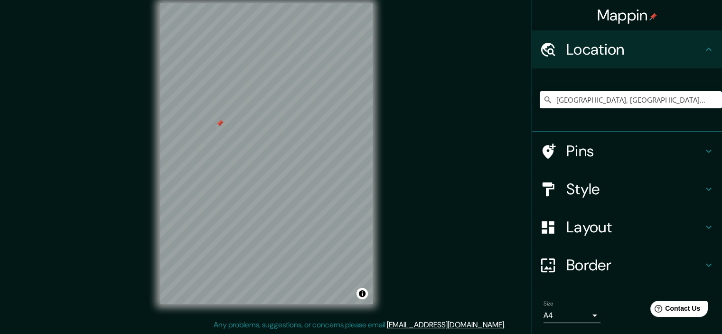
scroll to position [12, 0]
click at [581, 149] on h4 "Pins" at bounding box center [634, 150] width 137 height 19
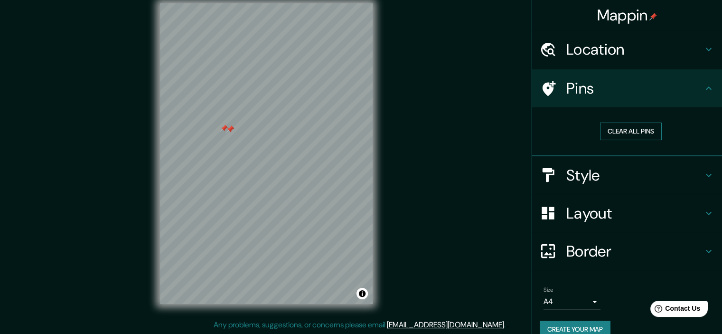
click at [612, 130] on button "Clear all pins" at bounding box center [631, 132] width 62 height 18
click at [587, 94] on h4 "Pins" at bounding box center [634, 88] width 137 height 19
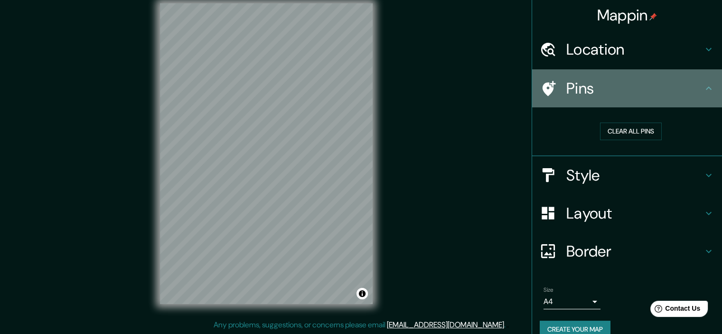
click at [703, 91] on icon at bounding box center [708, 88] width 11 height 11
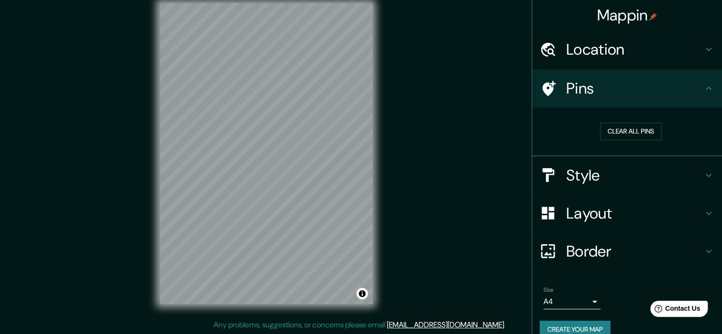
click at [542, 82] on icon at bounding box center [548, 88] width 17 height 17
click at [543, 91] on icon at bounding box center [549, 88] width 13 height 15
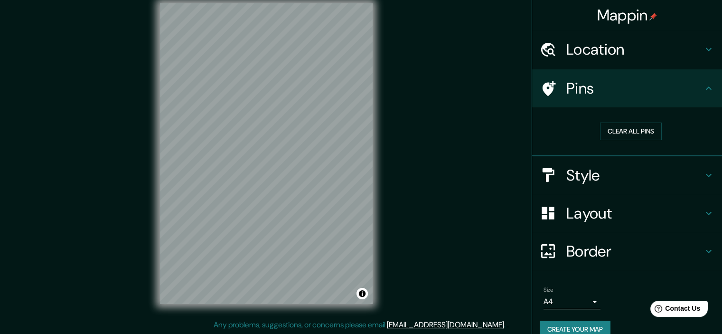
click at [543, 91] on icon at bounding box center [549, 88] width 13 height 15
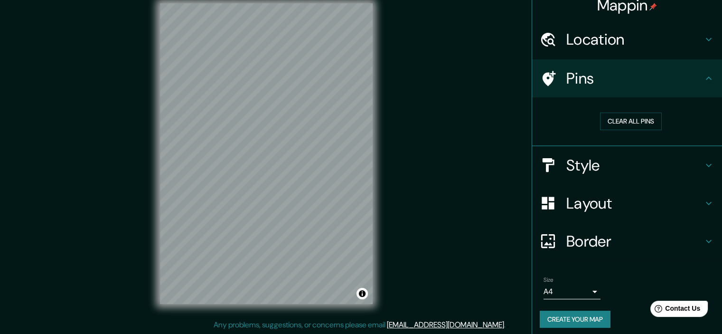
scroll to position [14, 0]
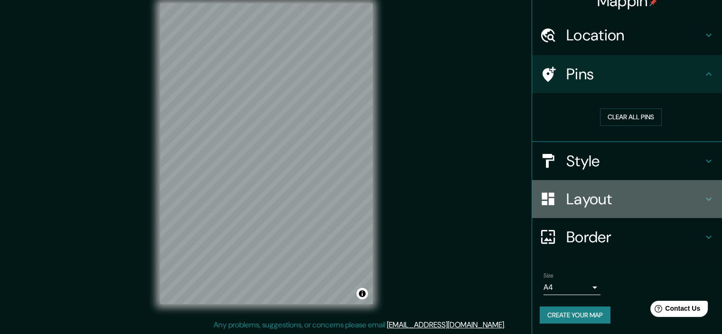
click at [599, 194] on h4 "Layout" at bounding box center [634, 198] width 137 height 19
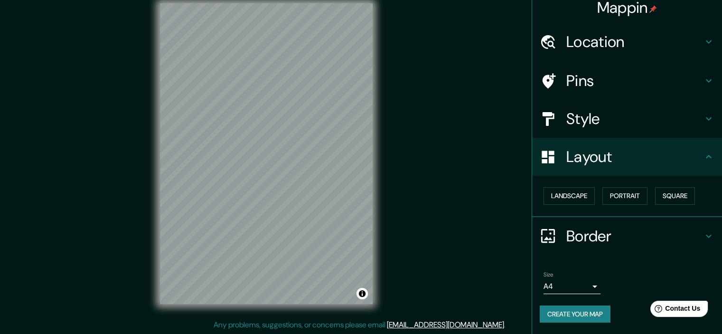
scroll to position [7, 0]
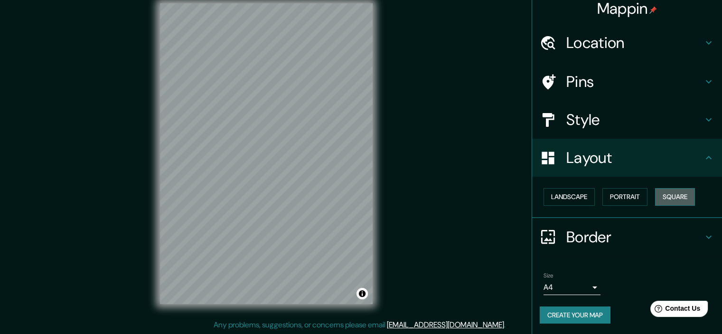
click at [667, 193] on button "Square" at bounding box center [675, 197] width 40 height 18
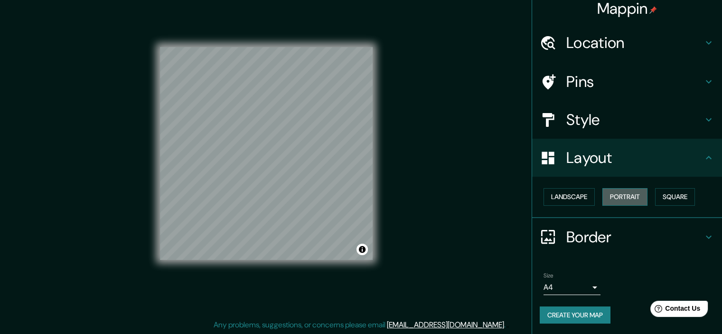
click at [624, 196] on button "Portrait" at bounding box center [625, 197] width 45 height 18
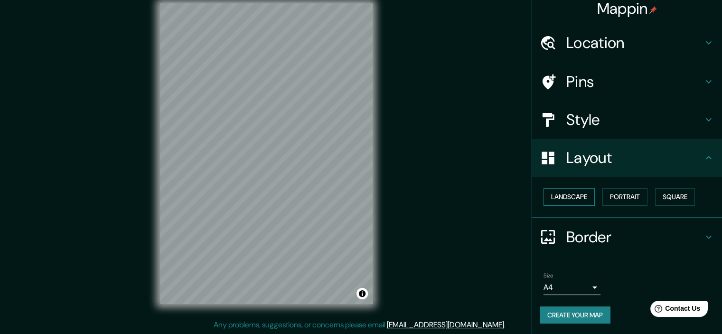
click at [560, 195] on button "Landscape" at bounding box center [569, 197] width 51 height 18
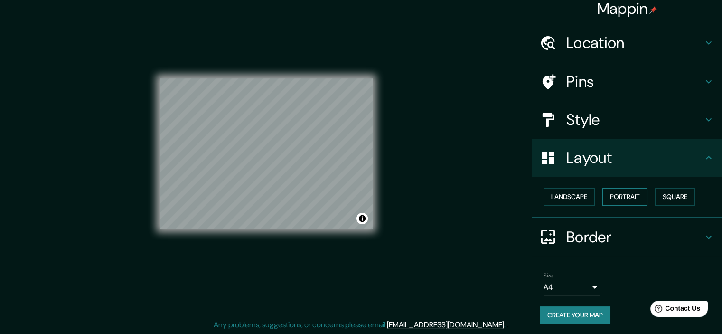
click at [621, 198] on button "Portrait" at bounding box center [625, 197] width 45 height 18
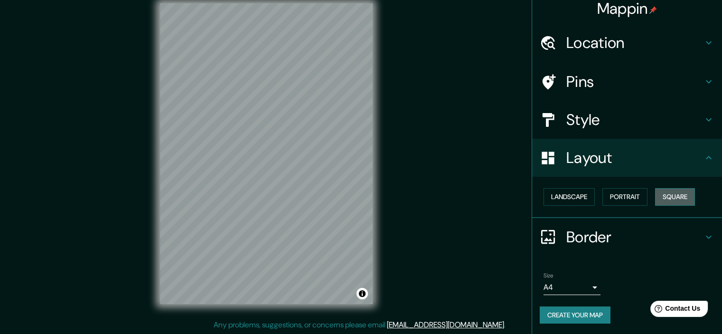
click at [660, 193] on button "Square" at bounding box center [675, 197] width 40 height 18
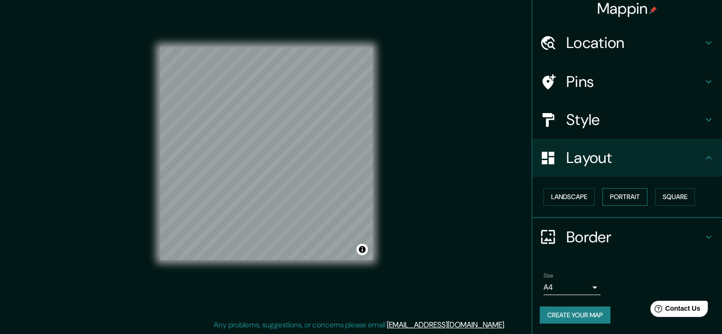
click at [613, 195] on button "Portrait" at bounding box center [625, 197] width 45 height 18
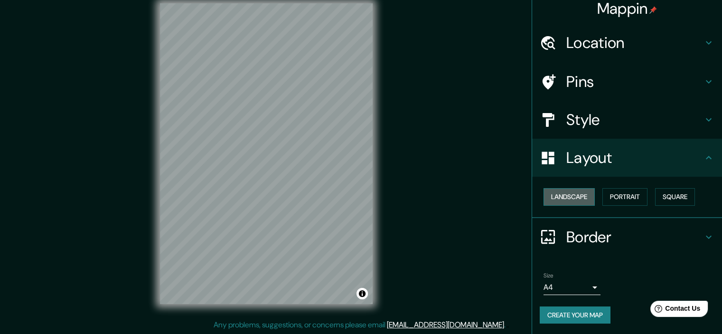
click at [570, 199] on button "Landscape" at bounding box center [569, 197] width 51 height 18
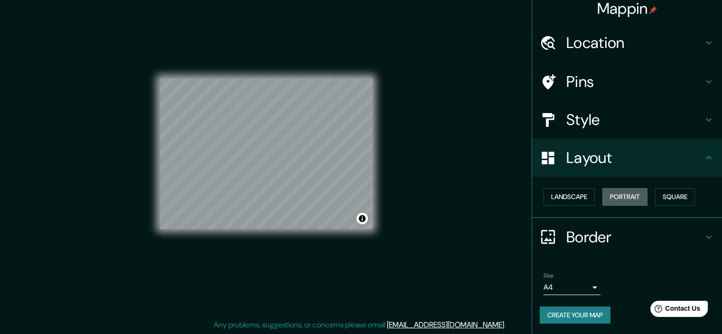
click at [615, 191] on button "Portrait" at bounding box center [625, 197] width 45 height 18
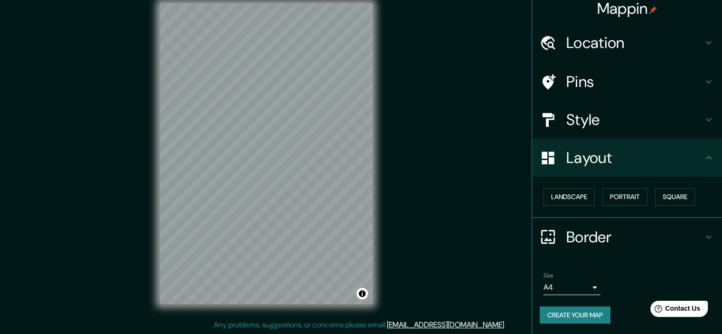
click at [379, 206] on div "© Mapbox © OpenStreetMap Improve this map" at bounding box center [266, 153] width 243 height 331
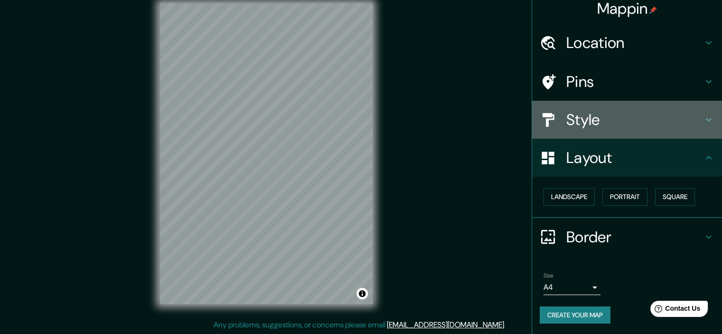
drag, startPoint x: 598, startPoint y: 121, endPoint x: 578, endPoint y: 232, distance: 112.9
click at [576, 245] on ul "Location [GEOGRAPHIC_DATA], [GEOGRAPHIC_DATA][PERSON_NAME][GEOGRAPHIC_DATA], [G…" at bounding box center [627, 179] width 190 height 311
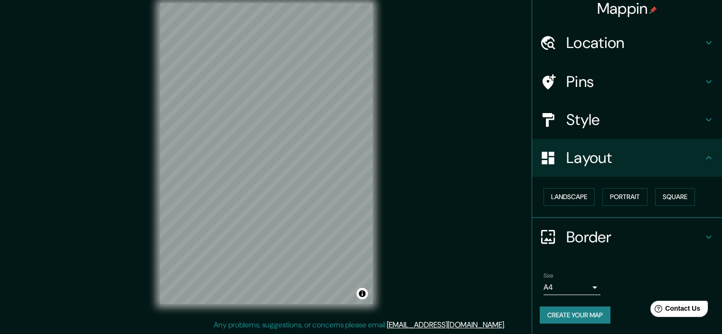
click at [568, 47] on h4 "Location" at bounding box center [634, 42] width 137 height 19
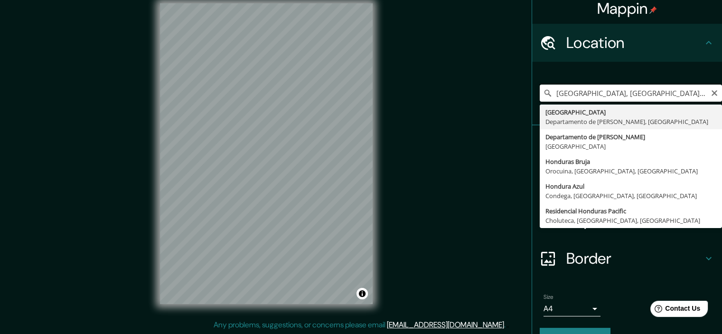
click at [567, 94] on input "[GEOGRAPHIC_DATA], [GEOGRAPHIC_DATA][PERSON_NAME], [GEOGRAPHIC_DATA]" at bounding box center [631, 93] width 182 height 17
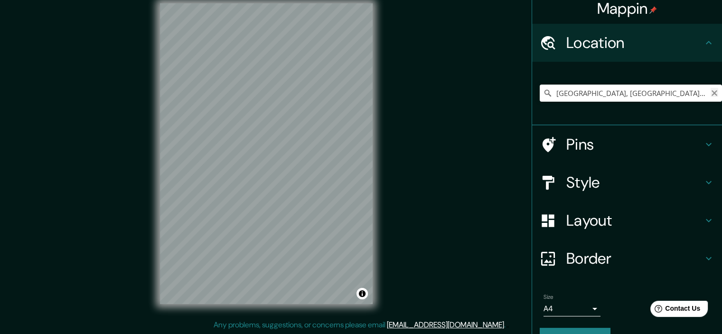
click at [711, 93] on icon "Clear" at bounding box center [715, 93] width 8 height 8
click at [709, 93] on input "Pick your city or area" at bounding box center [631, 93] width 182 height 17
click at [623, 153] on h4 "Pins" at bounding box center [634, 144] width 137 height 19
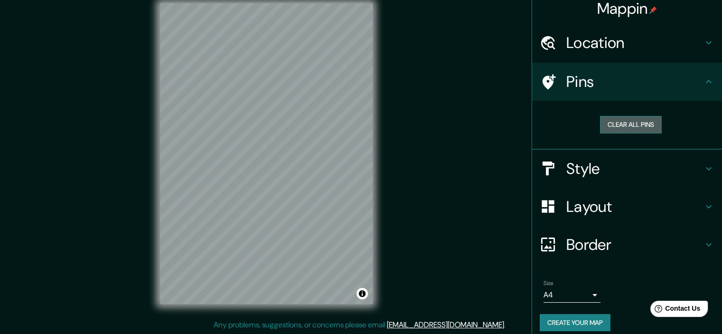
click at [621, 124] on button "Clear all pins" at bounding box center [631, 125] width 62 height 18
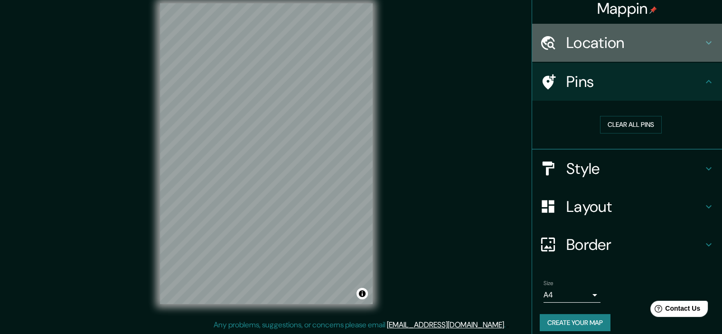
click at [566, 51] on h4 "Location" at bounding box center [634, 42] width 137 height 19
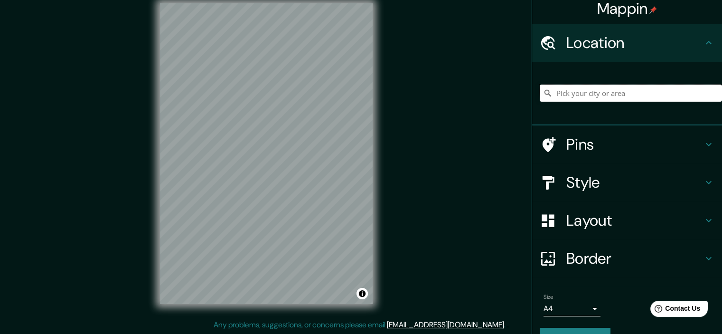
click at [552, 90] on input "Pick your city or area" at bounding box center [631, 93] width 182 height 17
type input "Pasaje [GEOGRAPHIC_DATA], 01119 [GEOGRAPHIC_DATA], [GEOGRAPHIC_DATA][PERSON_NAM…"
click at [566, 191] on h4 "Style" at bounding box center [634, 182] width 137 height 19
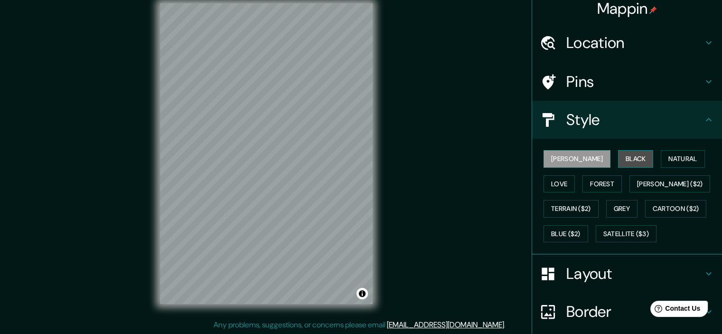
click at [618, 162] on button "Black" at bounding box center [636, 159] width 36 height 18
click at [566, 267] on h4 "Layout" at bounding box center [634, 273] width 137 height 19
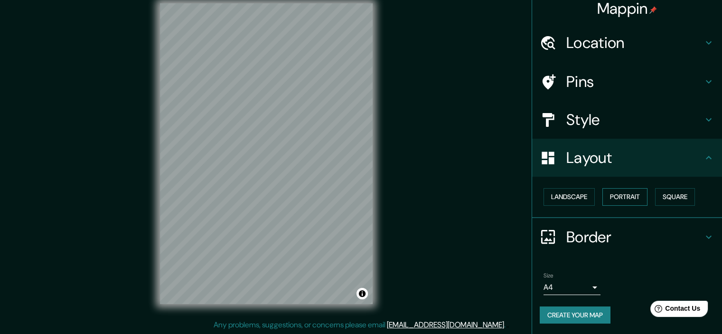
click at [619, 199] on button "Portrait" at bounding box center [625, 197] width 45 height 18
click at [663, 195] on button "Square" at bounding box center [675, 197] width 40 height 18
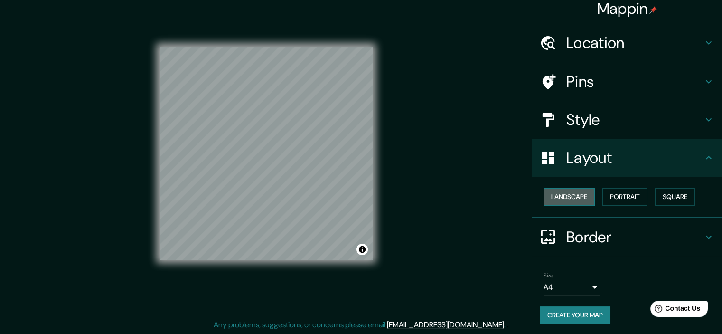
click at [560, 195] on button "Landscape" at bounding box center [569, 197] width 51 height 18
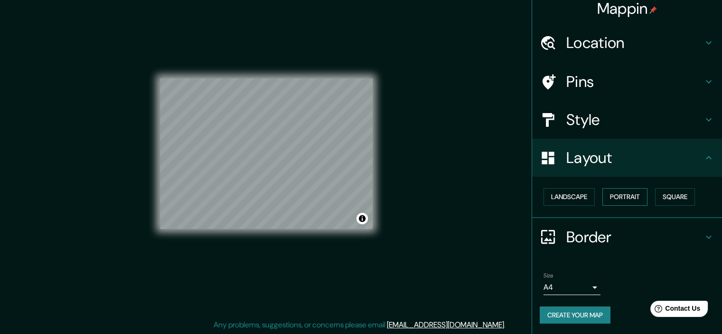
click at [611, 194] on button "Portrait" at bounding box center [625, 197] width 45 height 18
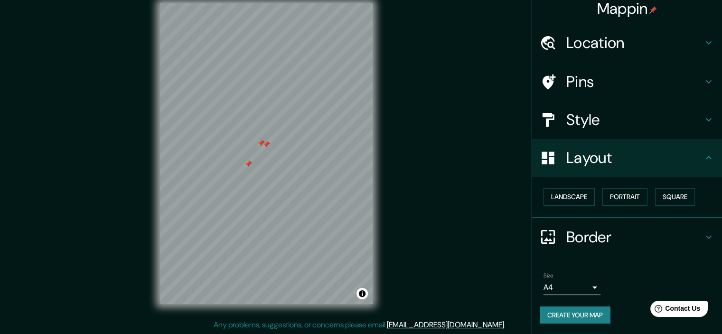
click at [555, 80] on div at bounding box center [553, 82] width 27 height 17
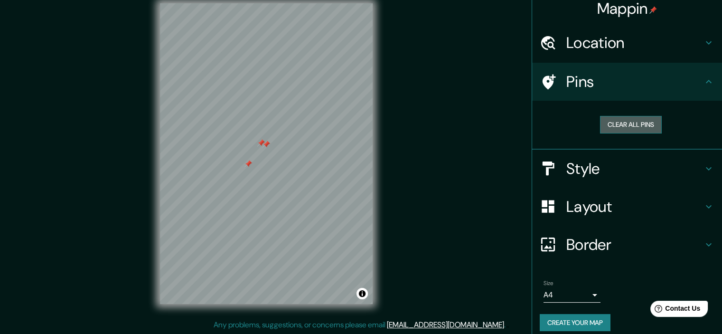
click at [617, 123] on button "Clear all pins" at bounding box center [631, 125] width 62 height 18
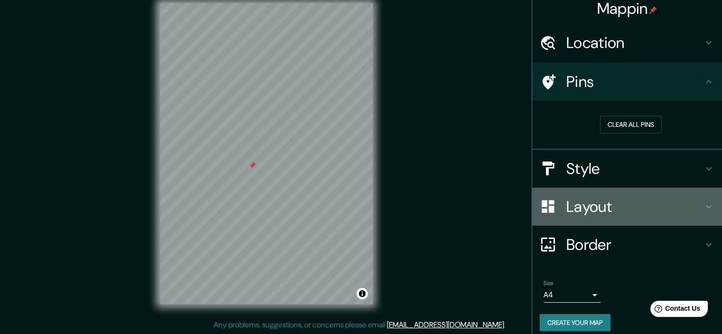
click at [568, 207] on h4 "Layout" at bounding box center [634, 206] width 137 height 19
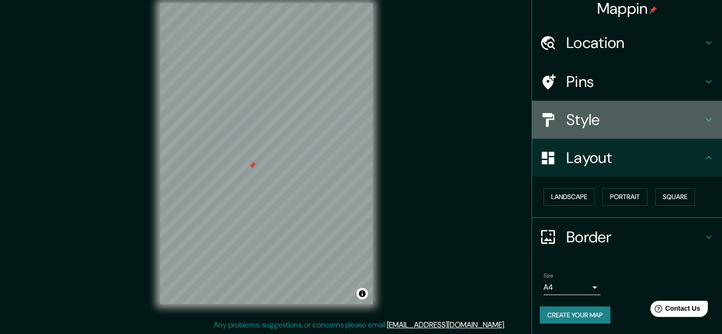
click at [581, 121] on h4 "Style" at bounding box center [634, 119] width 137 height 19
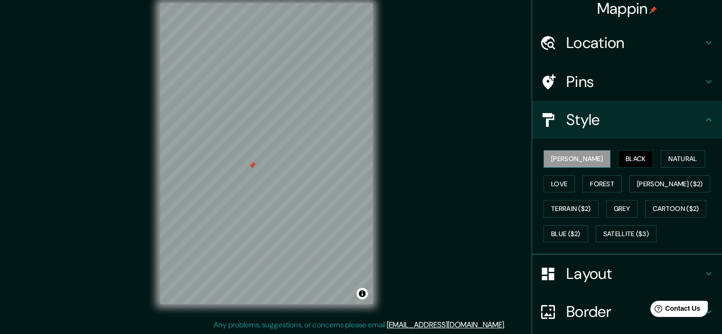
click at [557, 160] on button "[PERSON_NAME]" at bounding box center [577, 159] width 67 height 18
click at [618, 157] on button "Black" at bounding box center [636, 159] width 36 height 18
click at [562, 159] on button "[PERSON_NAME]" at bounding box center [577, 159] width 67 height 18
click at [661, 153] on button "Natural" at bounding box center [683, 159] width 44 height 18
click at [551, 162] on button "[PERSON_NAME]" at bounding box center [577, 159] width 67 height 18
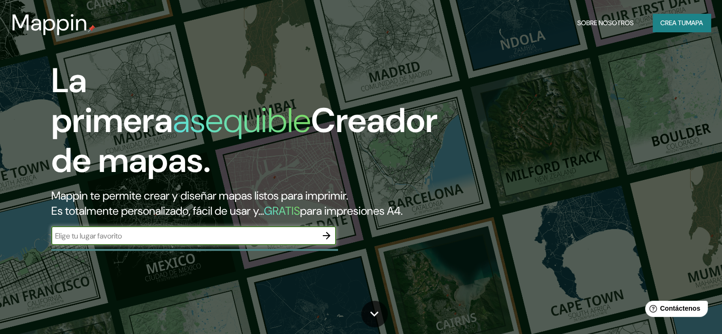
click at [325, 241] on icon "button" at bounding box center [326, 235] width 11 height 11
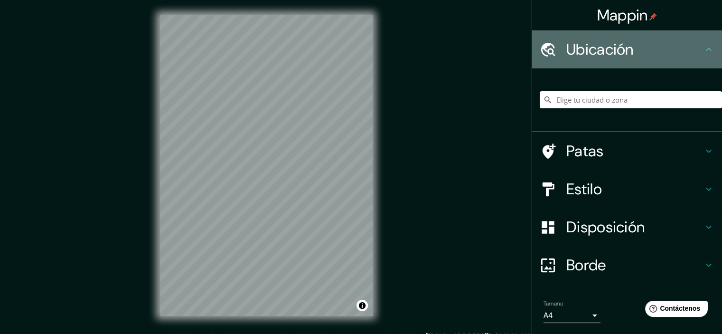
click at [546, 49] on icon at bounding box center [548, 49] width 14 height 14
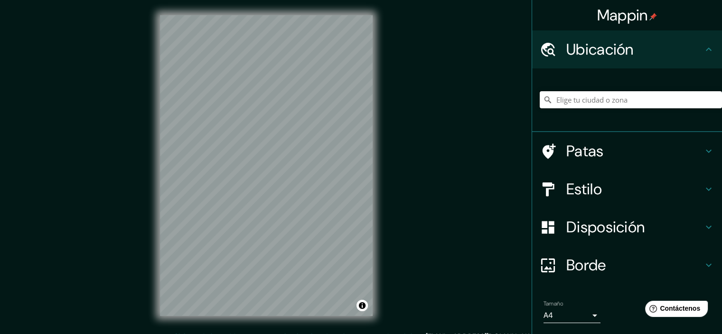
click at [574, 97] on input "Elige tu ciudad o zona" at bounding box center [631, 99] width 182 height 17
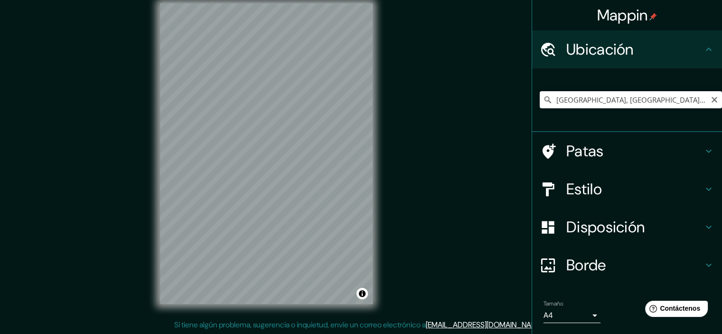
scroll to position [11, 0]
click at [423, 146] on div "Mappin Ubicación Tegucigalpa, Departamento de Francisco Morazán, Honduras Teguc…" at bounding box center [361, 162] width 722 height 346
drag, startPoint x: 575, startPoint y: 98, endPoint x: 572, endPoint y: 88, distance: 9.9
click at [574, 93] on input "[GEOGRAPHIC_DATA], [GEOGRAPHIC_DATA][PERSON_NAME], [GEOGRAPHIC_DATA]" at bounding box center [631, 99] width 182 height 17
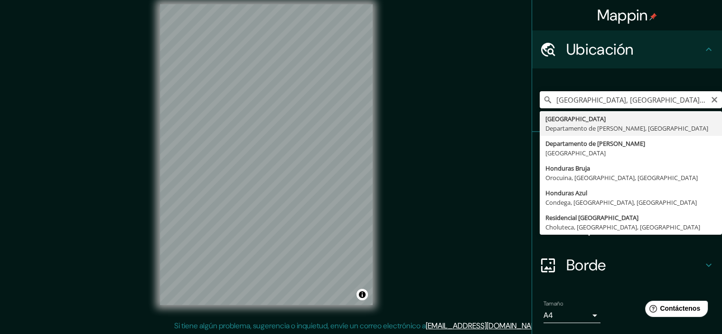
click at [561, 102] on input "[GEOGRAPHIC_DATA], [GEOGRAPHIC_DATA][PERSON_NAME], [GEOGRAPHIC_DATA]" at bounding box center [631, 99] width 182 height 17
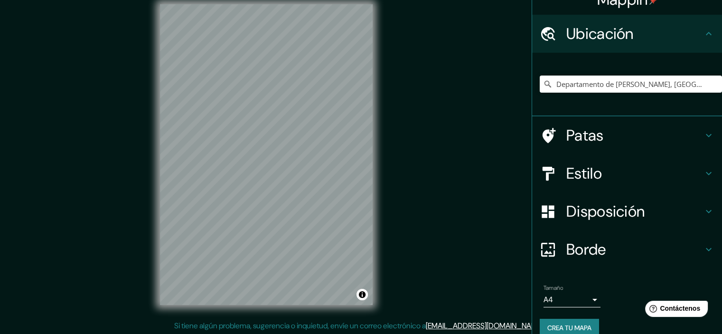
scroll to position [29, 0]
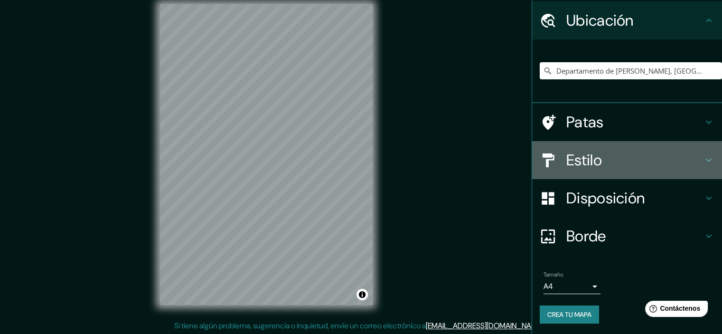
click at [615, 156] on h4 "Estilo" at bounding box center [634, 160] width 137 height 19
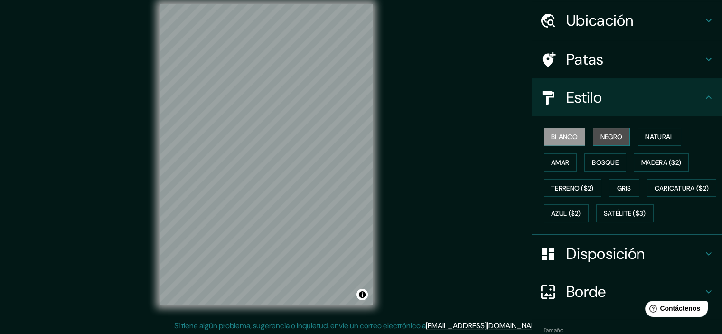
click at [613, 129] on button "Negro" at bounding box center [612, 137] width 38 height 18
click at [562, 161] on font "Amar" at bounding box center [560, 162] width 18 height 9
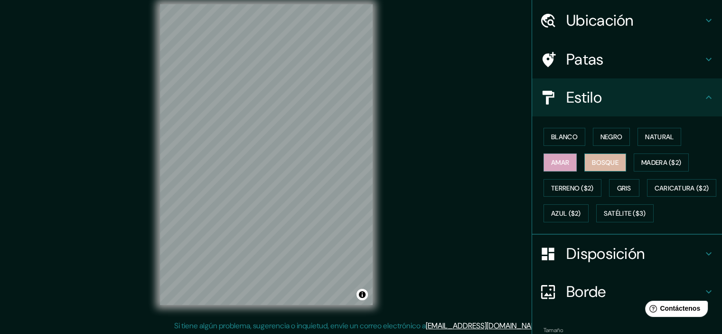
click at [603, 159] on font "Bosque" at bounding box center [605, 162] width 27 height 9
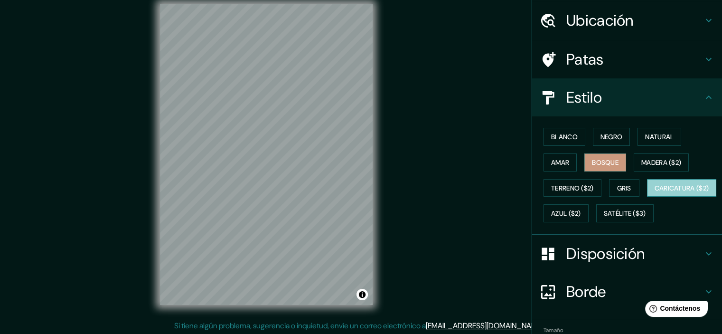
click at [655, 192] on font "Caricatura ($2)" at bounding box center [682, 188] width 55 height 9
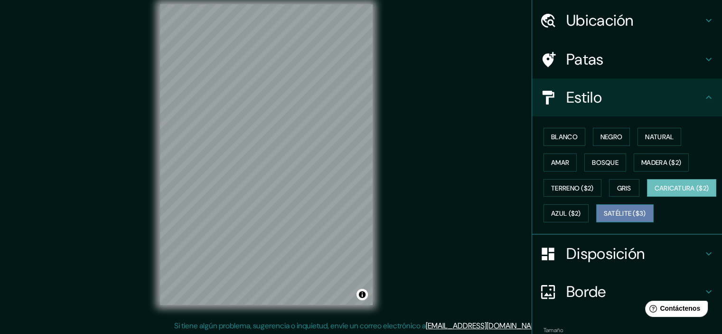
click at [604, 218] on font "Satélite ($3)" at bounding box center [625, 213] width 42 height 9
drag, startPoint x: 609, startPoint y: 213, endPoint x: 597, endPoint y: 215, distance: 12.0
click at [606, 214] on div "Blanco Negro Natural Amar Bosque Madera ($2) Terreno ($2) Gris Caricatura ($2) …" at bounding box center [631, 175] width 182 height 102
click at [655, 192] on font "Caricatura ($2)" at bounding box center [682, 188] width 55 height 9
click at [581, 212] on font "Azul ($2)" at bounding box center [566, 213] width 30 height 9
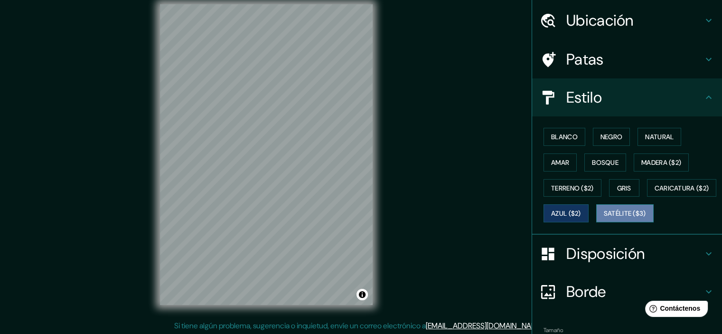
click at [604, 218] on font "Satélite ($3)" at bounding box center [625, 213] width 42 height 9
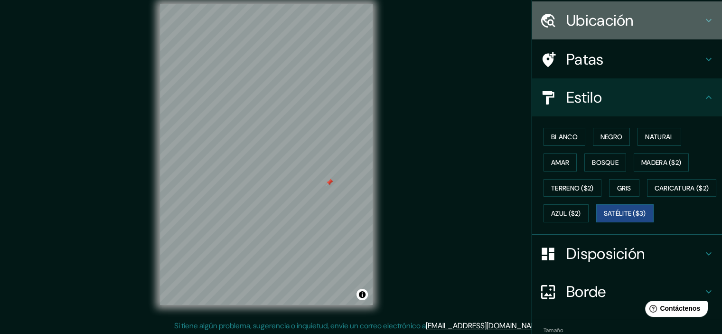
click at [579, 30] on font "Ubicación" at bounding box center [599, 20] width 67 height 20
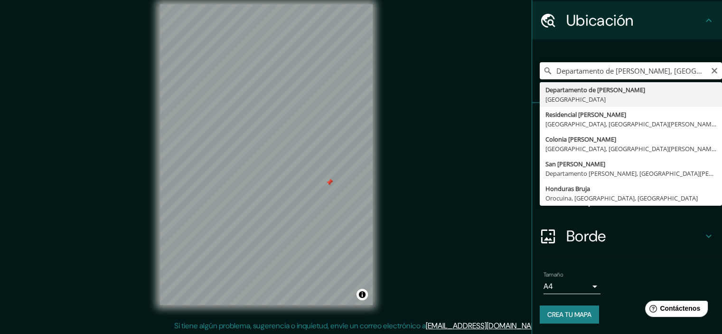
click at [553, 66] on input "Departamento de [PERSON_NAME], [GEOGRAPHIC_DATA]" at bounding box center [631, 70] width 182 height 17
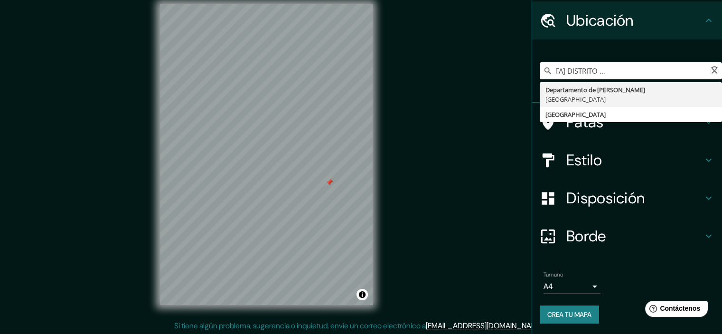
scroll to position [0, 104]
type input "Departamento de [PERSON_NAME], [GEOGRAPHIC_DATA]"
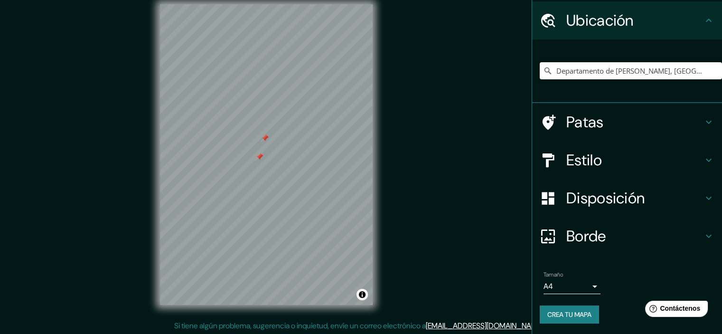
scroll to position [12, 0]
click at [398, 200] on div "Mappin Ubicación Departamento de Francisco Morazán, Honduras Departamento de Fr…" at bounding box center [361, 161] width 722 height 346
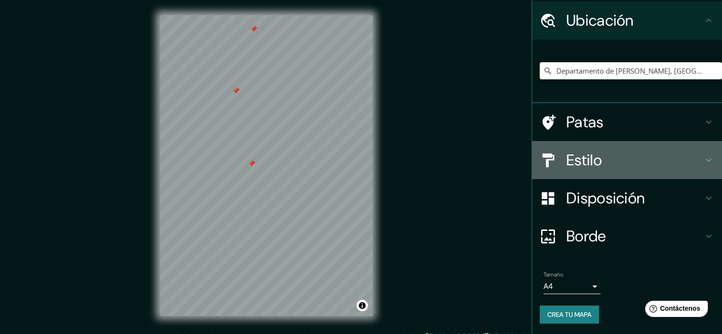
click at [610, 156] on h4 "Estilo" at bounding box center [634, 160] width 137 height 19
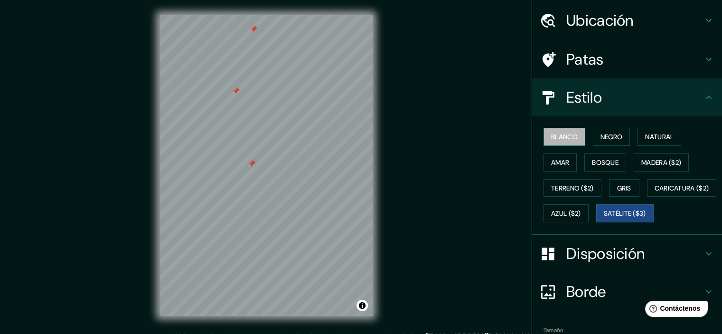
click at [563, 142] on button "Blanco" at bounding box center [565, 137] width 42 height 18
